Goal: Information Seeking & Learning: Learn about a topic

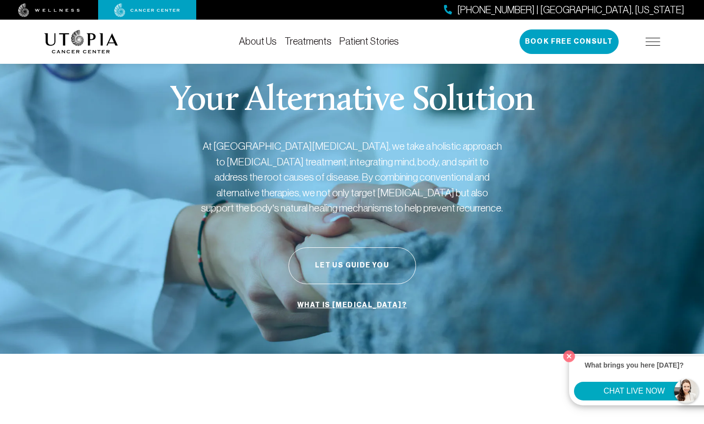
click at [258, 38] on link "About Us" at bounding box center [258, 41] width 38 height 11
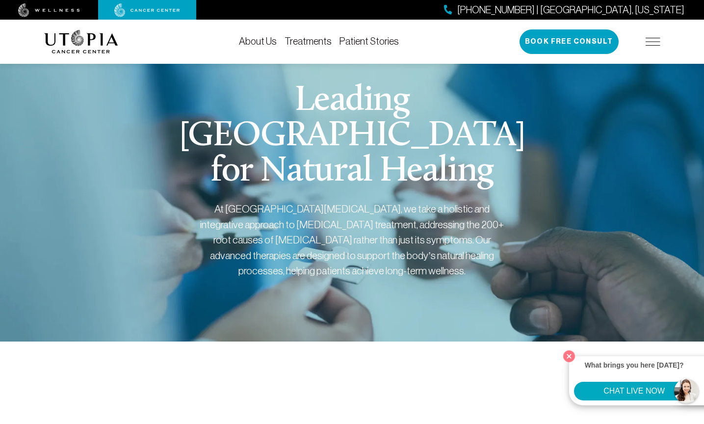
click at [79, 11] on img at bounding box center [49, 10] width 62 height 14
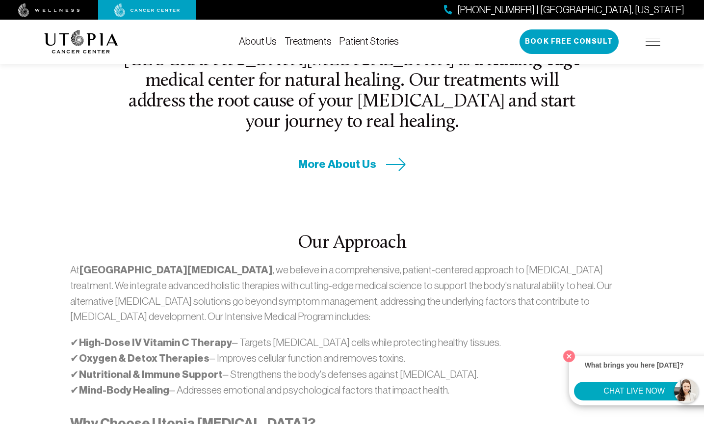
scroll to position [422, 0]
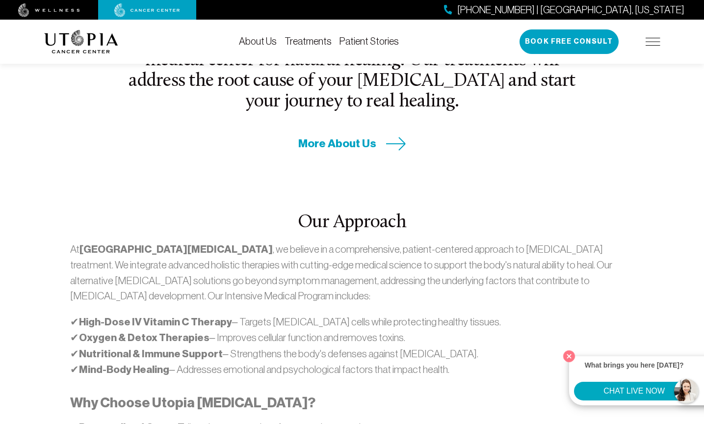
click at [337, 136] on span "More About Us" at bounding box center [337, 143] width 78 height 15
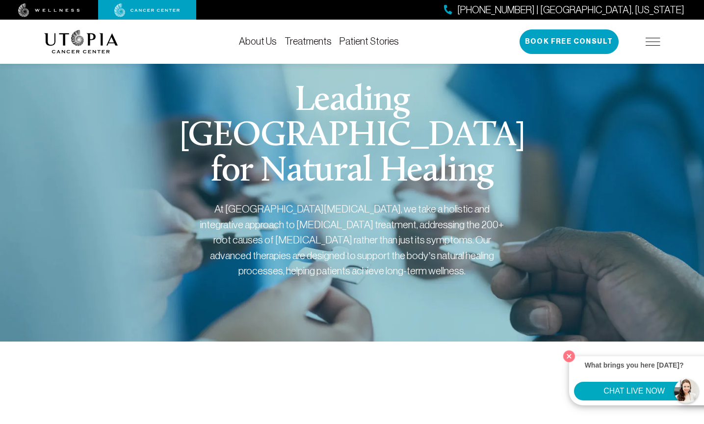
click at [262, 41] on link "About Us" at bounding box center [258, 41] width 38 height 11
click at [304, 40] on link "Treatments" at bounding box center [308, 41] width 47 height 11
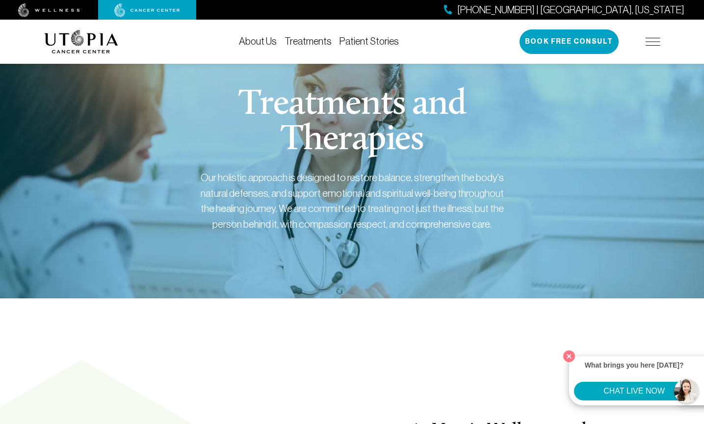
click at [651, 43] on img at bounding box center [653, 42] width 15 height 8
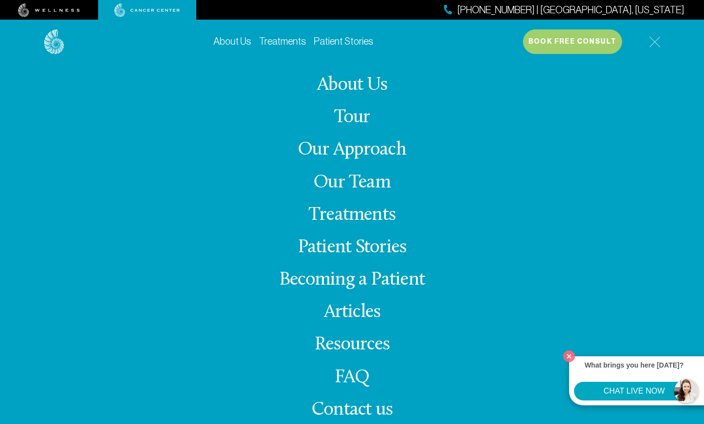
scroll to position [383, 0]
click at [354, 345] on link "Resources" at bounding box center [352, 344] width 75 height 19
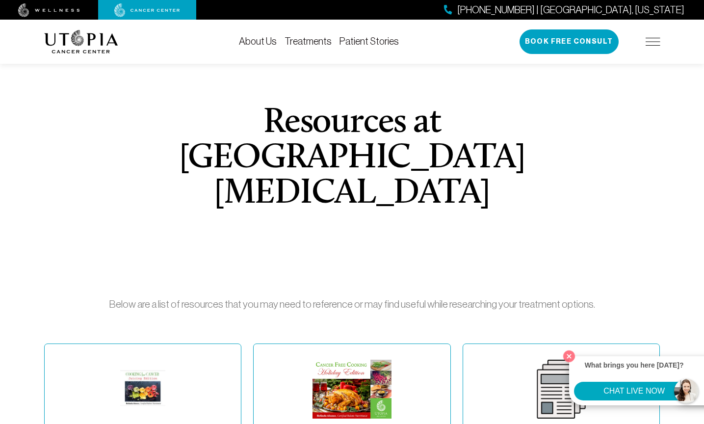
click at [651, 40] on img at bounding box center [653, 42] width 15 height 8
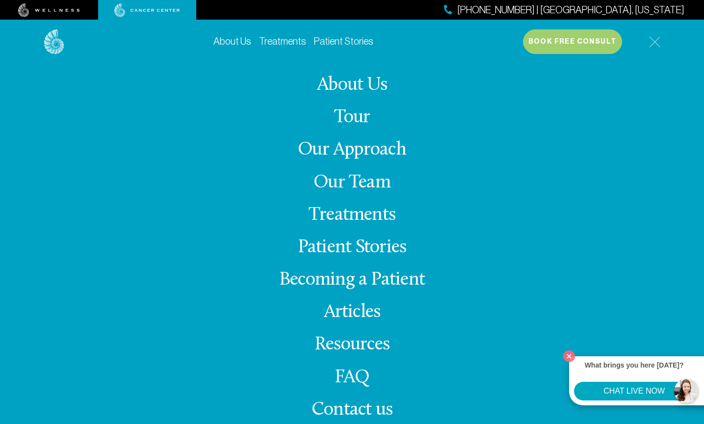
click at [342, 277] on link "Becoming a Patient" at bounding box center [352, 279] width 146 height 19
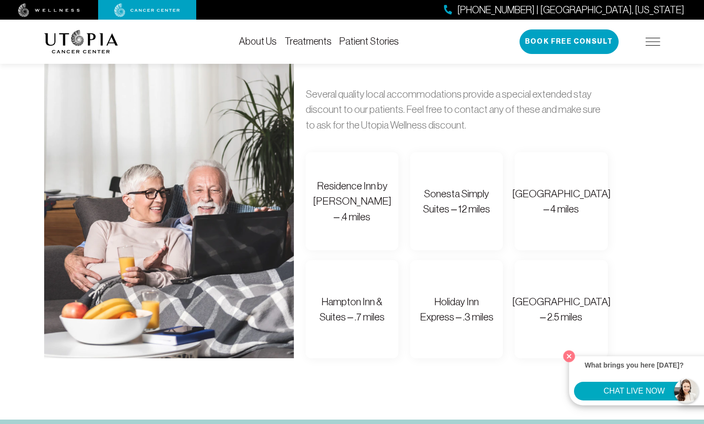
scroll to position [668, 0]
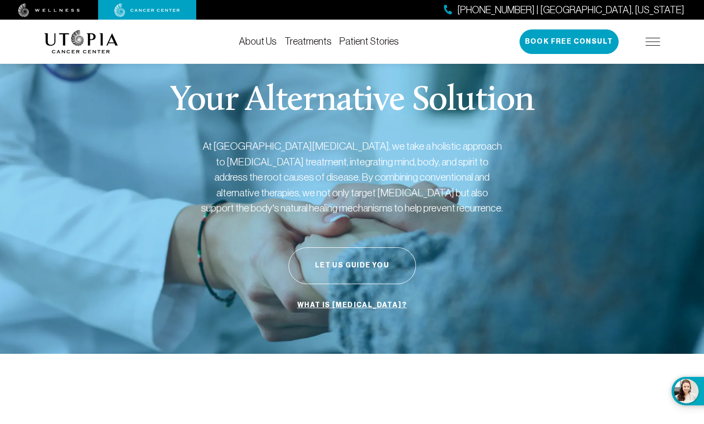
click at [648, 42] on img at bounding box center [653, 42] width 15 height 8
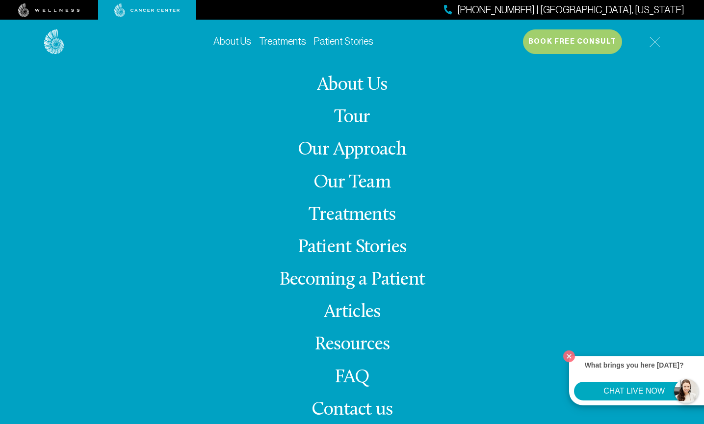
click at [340, 280] on link "Becoming a Patient" at bounding box center [352, 279] width 146 height 19
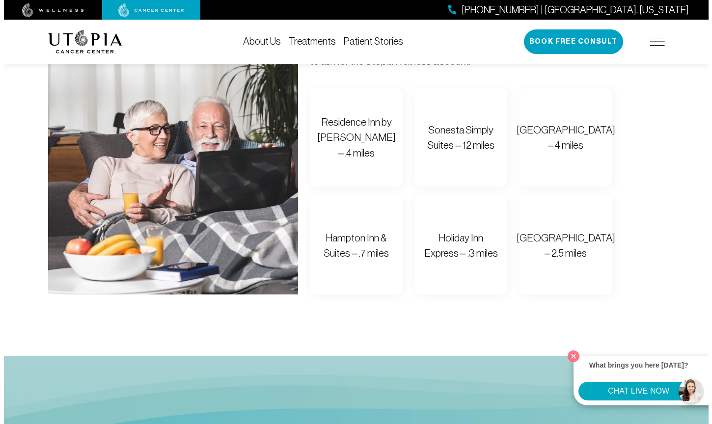
scroll to position [726, 0]
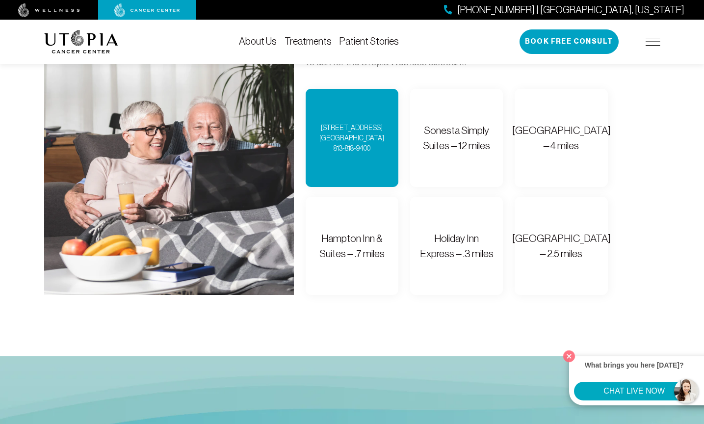
click at [363, 154] on div "Residence Inn by Marriott – .4 miles 4012 Tampa Rd. Oldsmar, FL 34677 813-818-9…" at bounding box center [352, 138] width 93 height 98
click at [343, 167] on div "Residence Inn by Marriott – .4 miles 4012 Tampa Rd. Oldsmar, FL 34677 813-818-9…" at bounding box center [352, 138] width 93 height 98
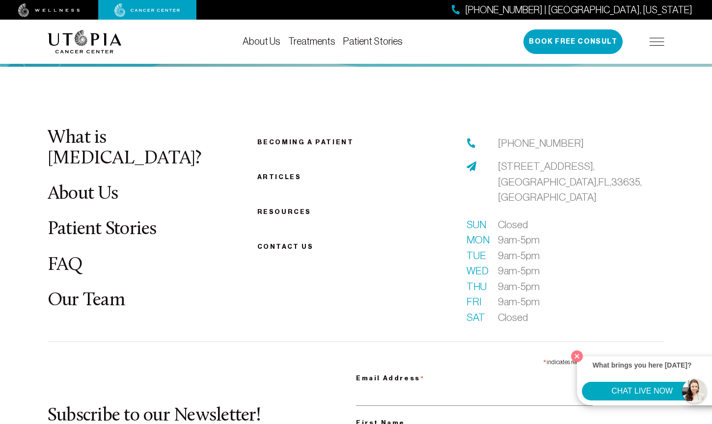
scroll to position [1359, 0]
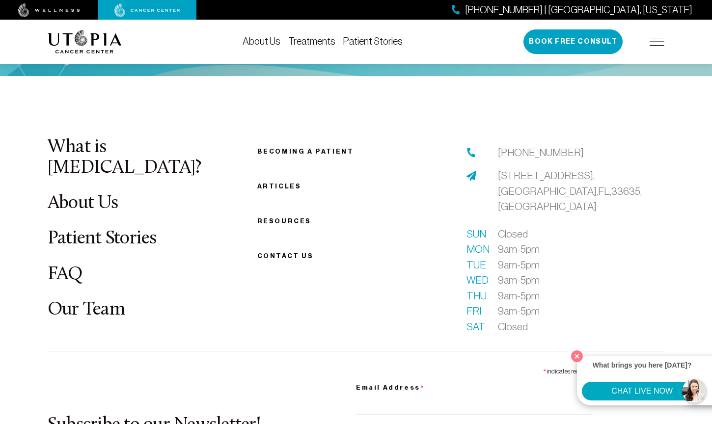
click at [535, 170] on span "13904 Monroes Business Park, Tampa, FL, 33635, USA" at bounding box center [570, 191] width 144 height 42
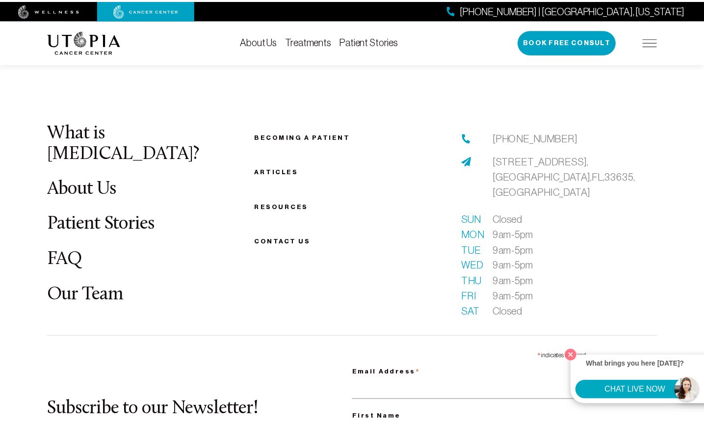
scroll to position [1372, 0]
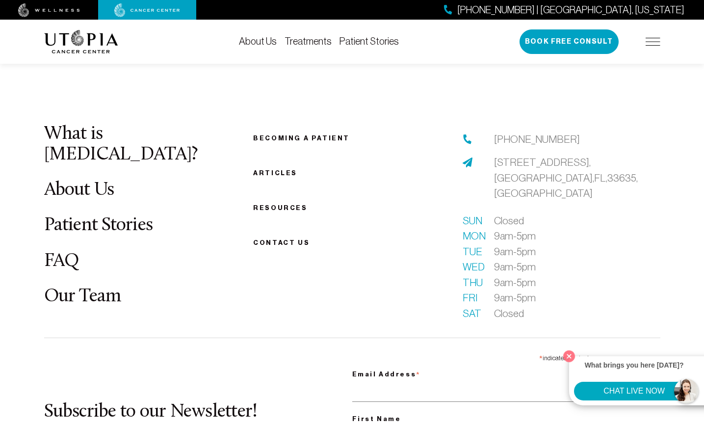
click at [504, 159] on span "13904 Monroes Business Park, Tampa, FL, 33635, USA" at bounding box center [566, 178] width 144 height 42
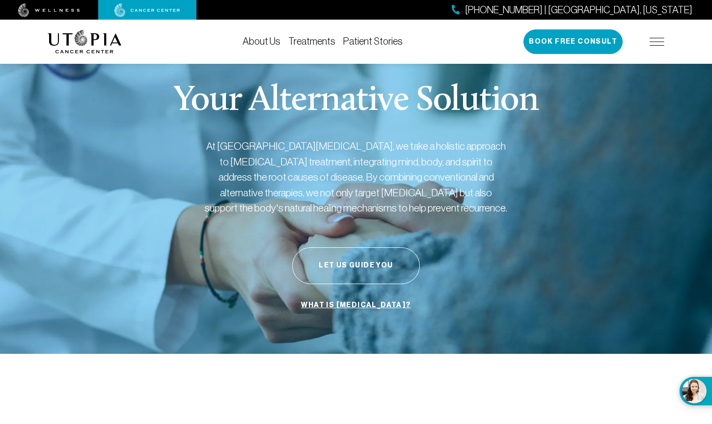
click at [657, 44] on img at bounding box center [656, 42] width 15 height 8
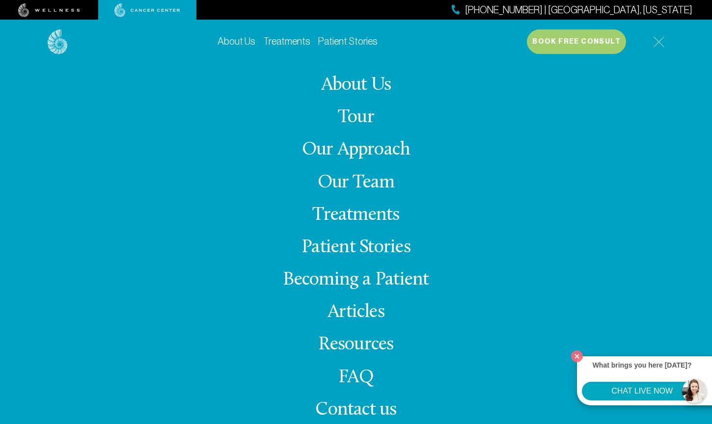
click at [342, 212] on link "Treatments" at bounding box center [355, 215] width 87 height 19
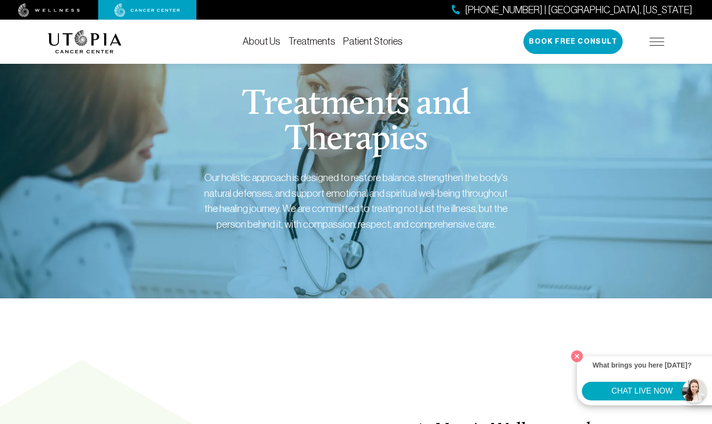
click at [658, 40] on img at bounding box center [656, 42] width 15 height 8
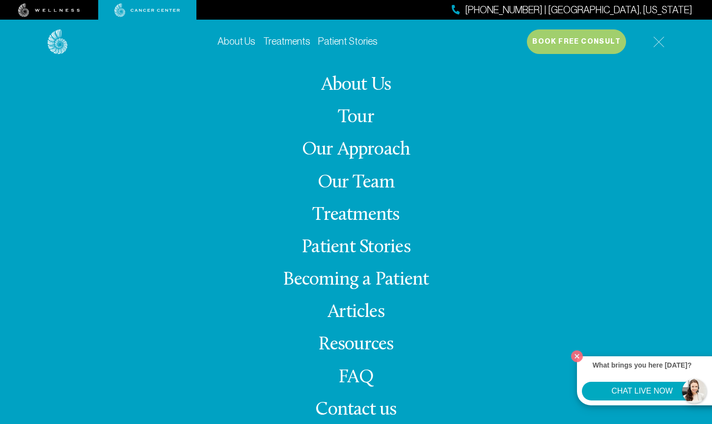
click at [339, 247] on link "Patient Stories" at bounding box center [355, 247] width 109 height 19
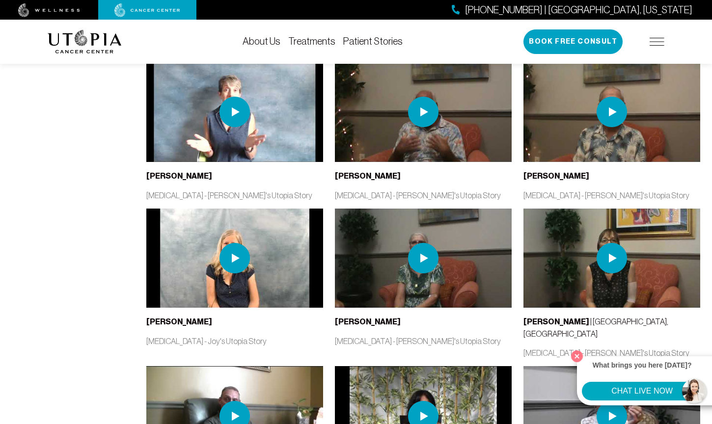
scroll to position [920, 0]
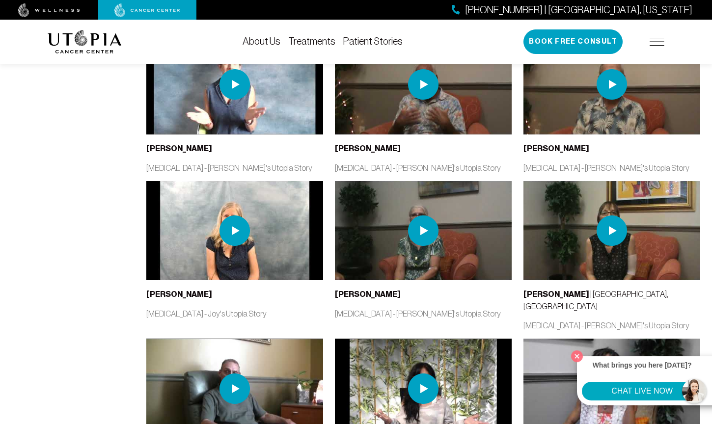
click at [656, 37] on div "[PHONE_NUMBER] | [GEOGRAPHIC_DATA], [US_STATE] Book Free Consult" at bounding box center [593, 41] width 141 height 25
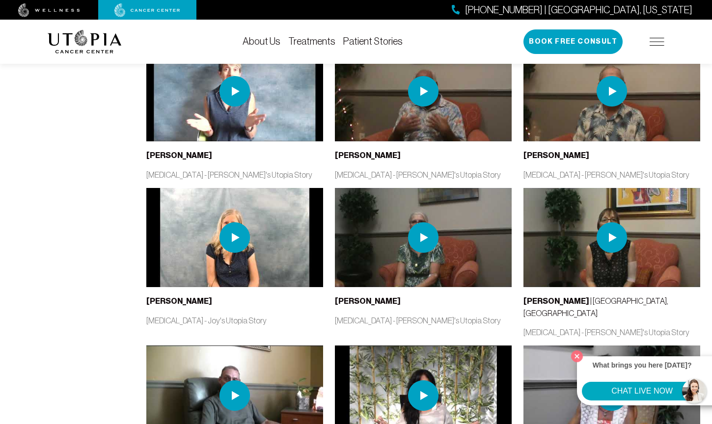
click at [657, 38] on img at bounding box center [656, 42] width 15 height 8
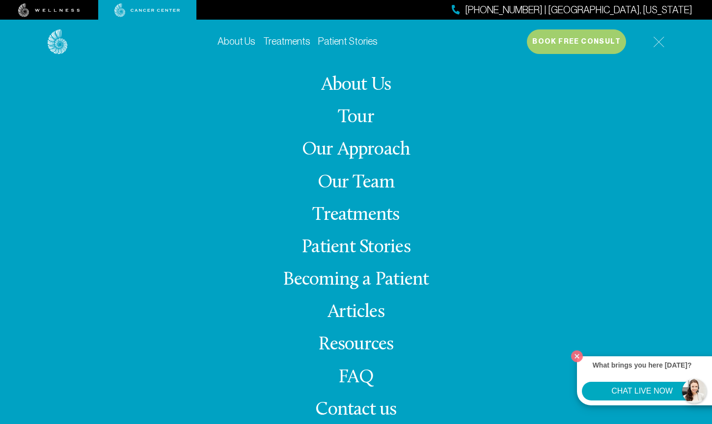
click at [363, 278] on link "Becoming a Patient" at bounding box center [356, 279] width 146 height 19
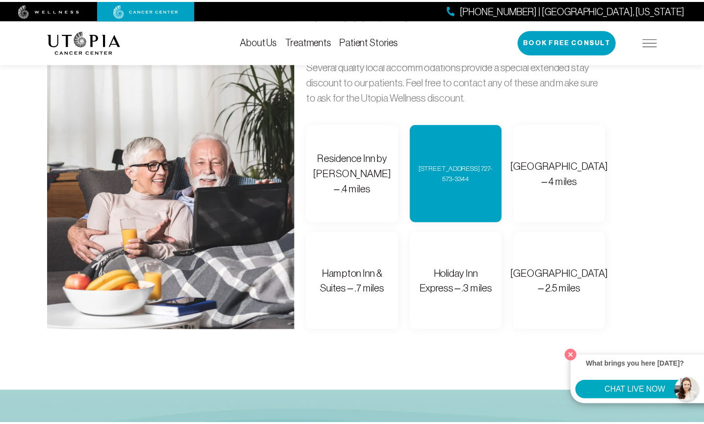
scroll to position [654, 0]
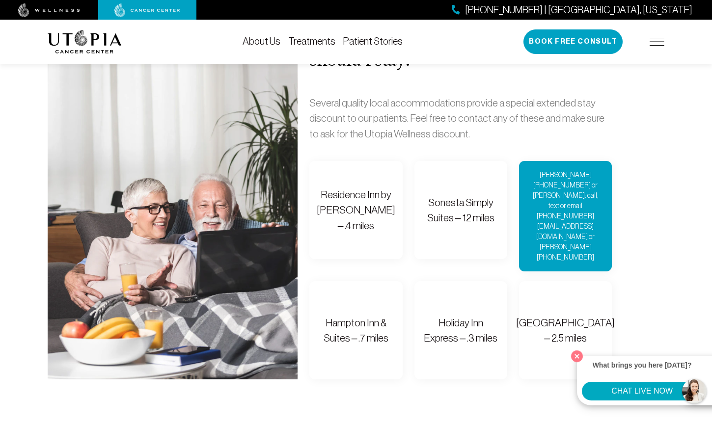
click at [556, 201] on div "[PERSON_NAME] [PHONE_NUMBER] or [PERSON_NAME]: call, text or email [PHONE_NUMBE…" at bounding box center [565, 216] width 75 height 93
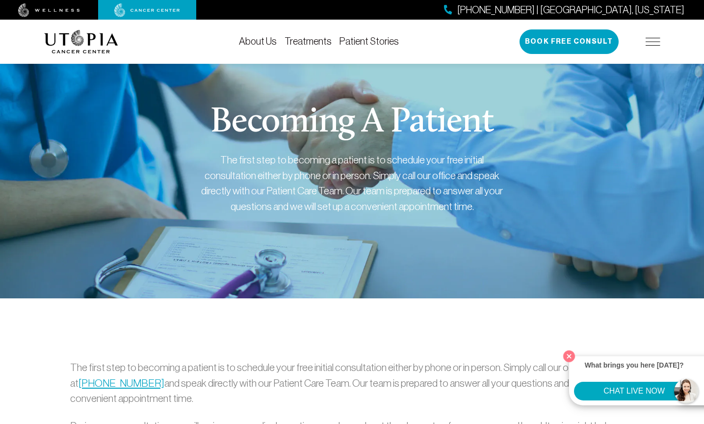
scroll to position [0, 0]
click at [654, 37] on div "[PHONE_NUMBER] | [GEOGRAPHIC_DATA], [US_STATE] Book Free Consult" at bounding box center [590, 41] width 141 height 25
click at [649, 42] on img at bounding box center [653, 42] width 15 height 8
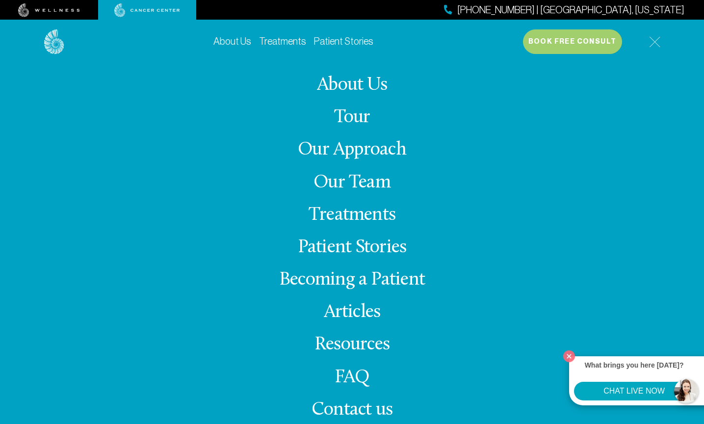
scroll to position [94, 0]
click at [358, 344] on link "Resources" at bounding box center [352, 344] width 75 height 19
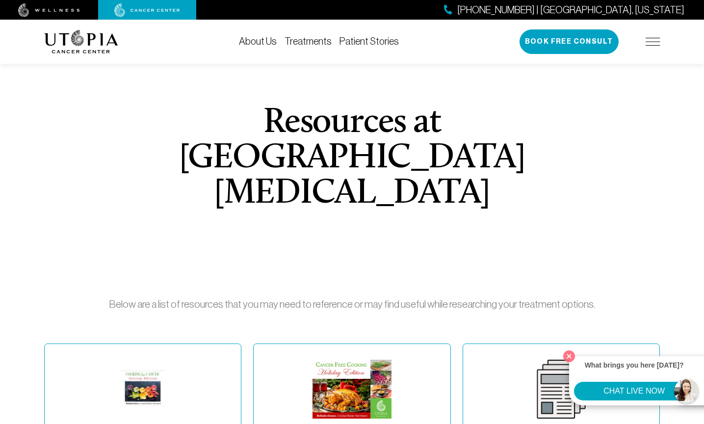
click at [663, 42] on div "About Us Treatments Patient Stories [PHONE_NUMBER] | [GEOGRAPHIC_DATA], [US_STA…" at bounding box center [352, 42] width 628 height 44
click at [661, 42] on div "About Us Treatments Patient Stories [PHONE_NUMBER] | [GEOGRAPHIC_DATA], [US_STA…" at bounding box center [352, 42] width 628 height 44
click at [654, 41] on img at bounding box center [653, 42] width 15 height 8
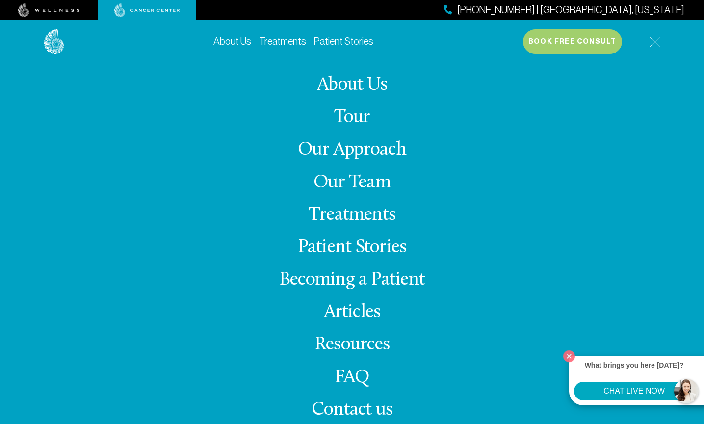
click at [346, 380] on link "FAQ" at bounding box center [352, 377] width 35 height 19
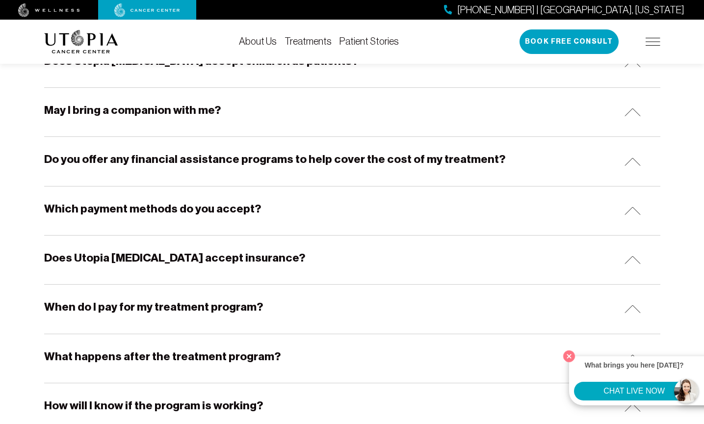
scroll to position [464, 0]
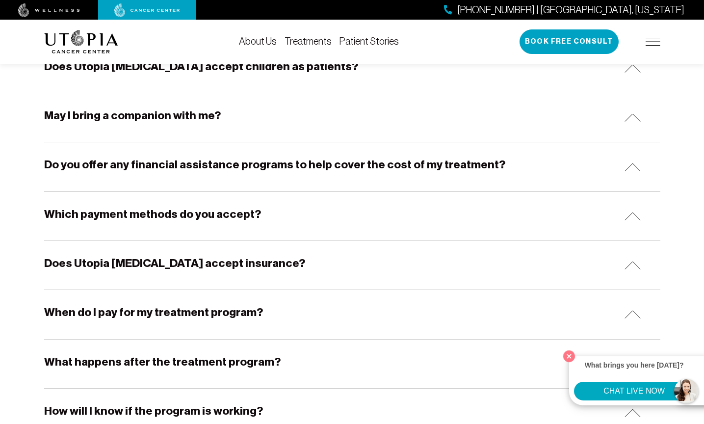
click at [636, 164] on img at bounding box center [633, 167] width 16 height 8
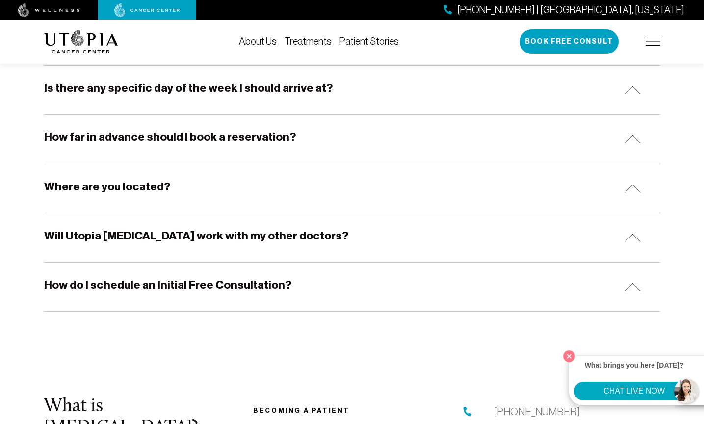
scroll to position [1019, 0]
click at [639, 115] on div "How far in advance should I book a reservation?" at bounding box center [352, 139] width 616 height 49
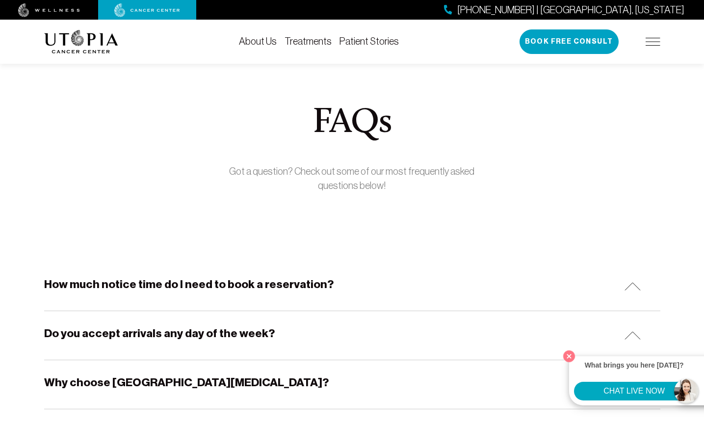
scroll to position [0, 0]
